Goal: Navigation & Orientation: Find specific page/section

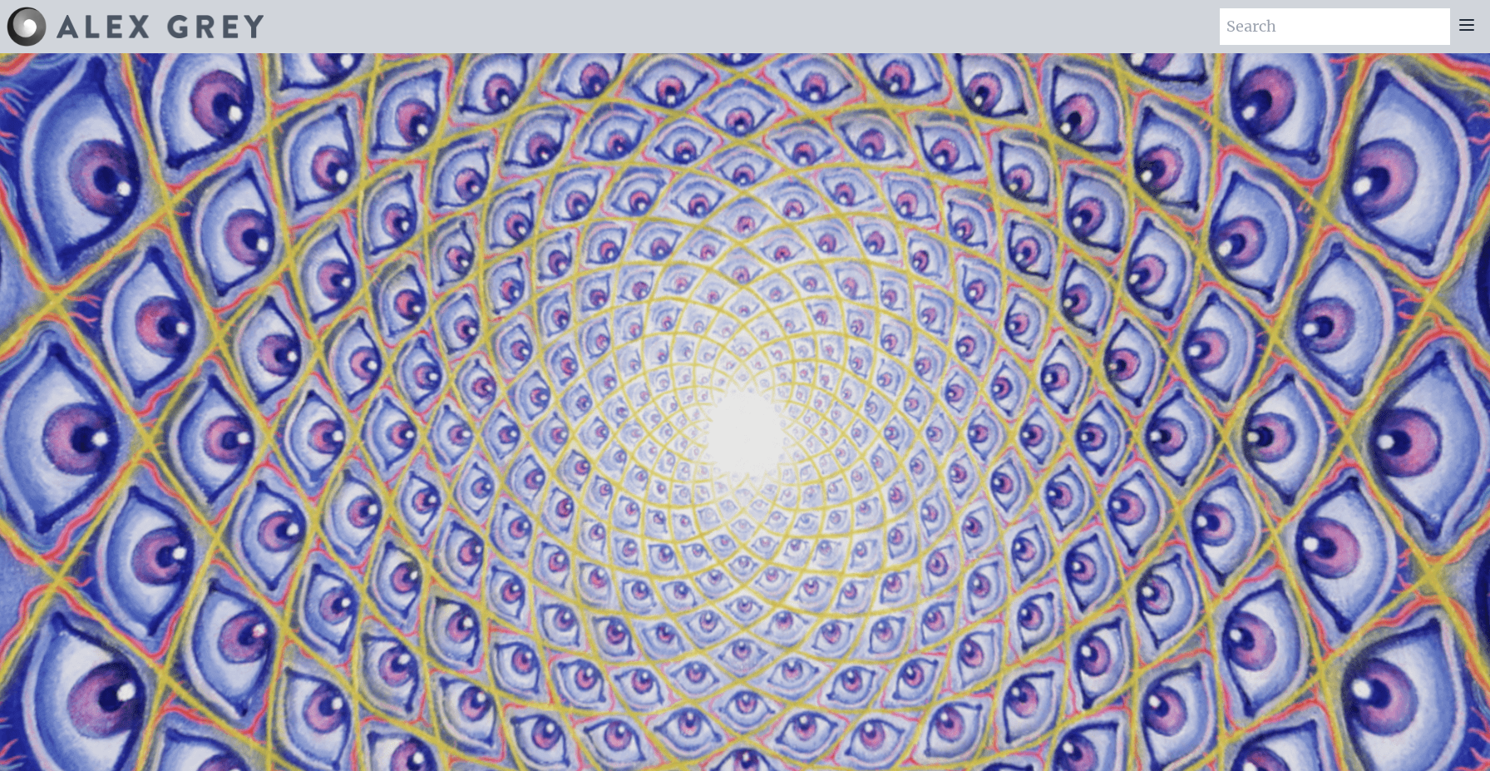
click at [1471, 26] on icon at bounding box center [1467, 25] width 20 height 20
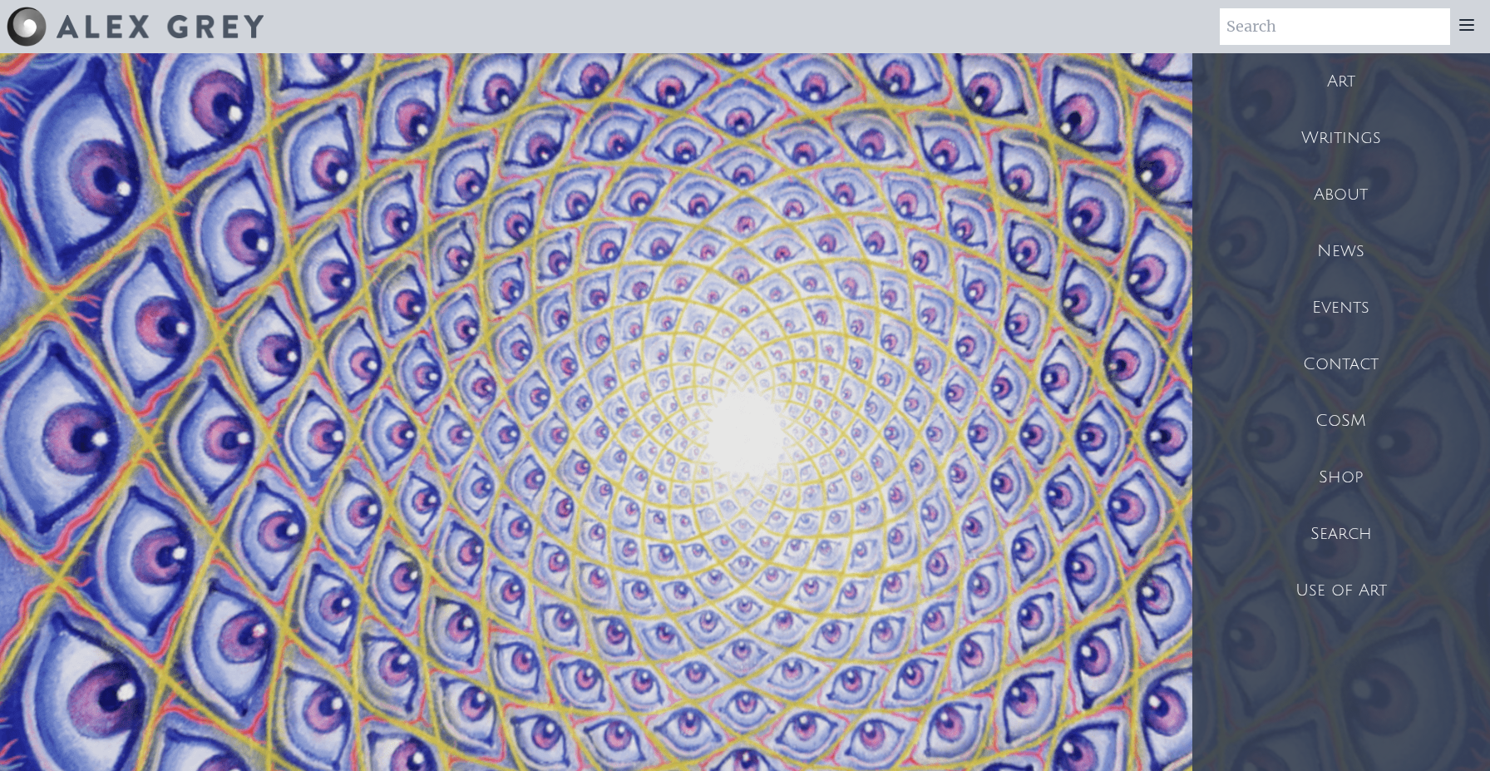
click at [1336, 82] on div "Art" at bounding box center [1341, 81] width 298 height 57
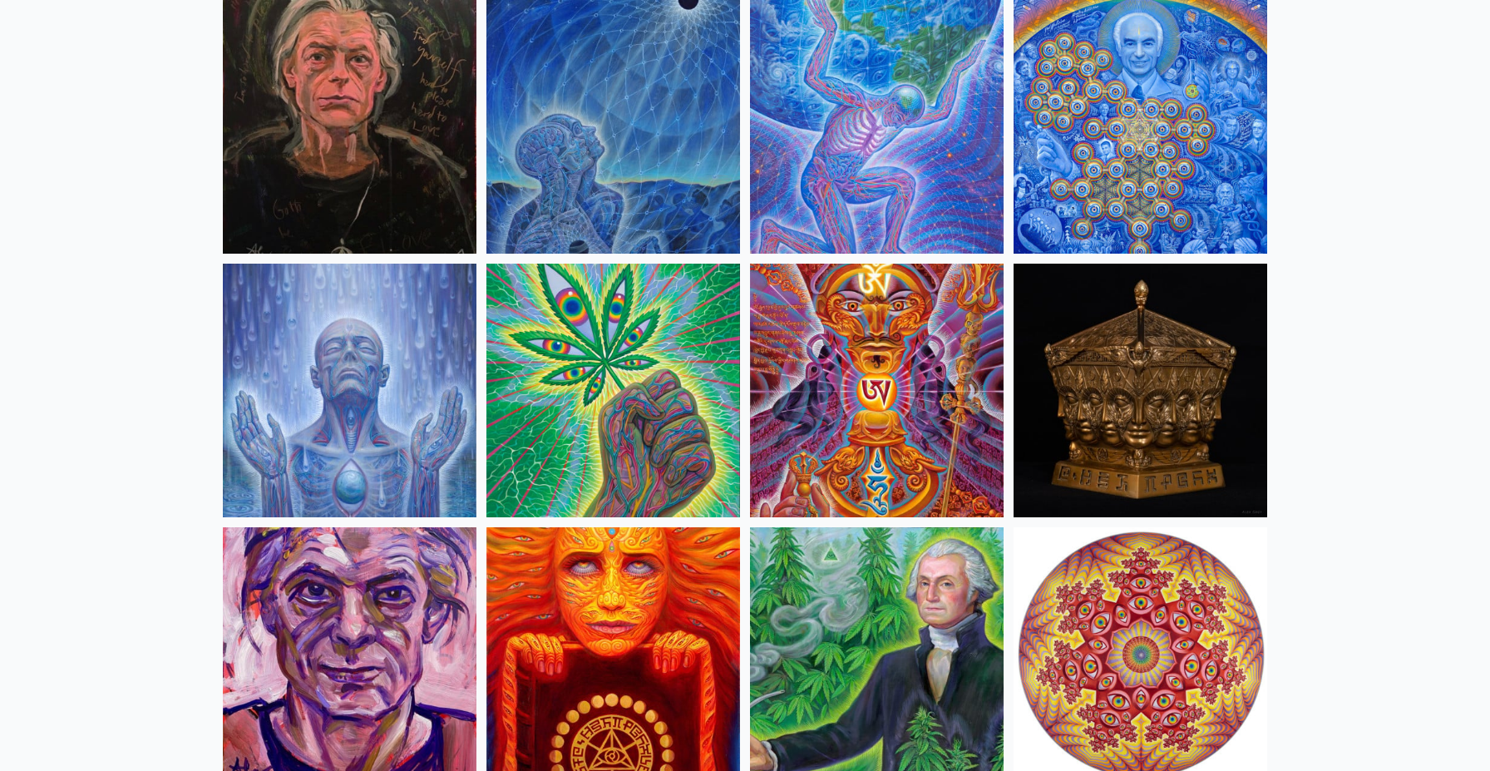
scroll to position [2426, 0]
